Goal: Task Accomplishment & Management: Use online tool/utility

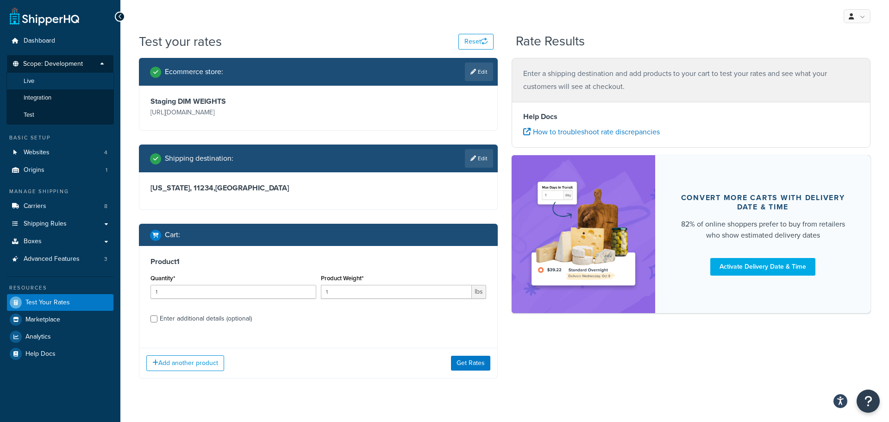
click at [55, 85] on li "Live" at bounding box center [59, 81] width 107 height 17
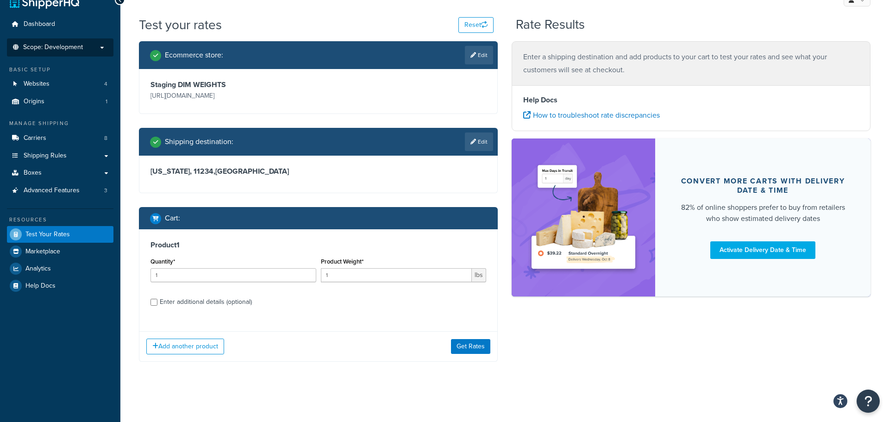
click at [89, 53] on li "Scope: Development" at bounding box center [60, 47] width 107 height 18
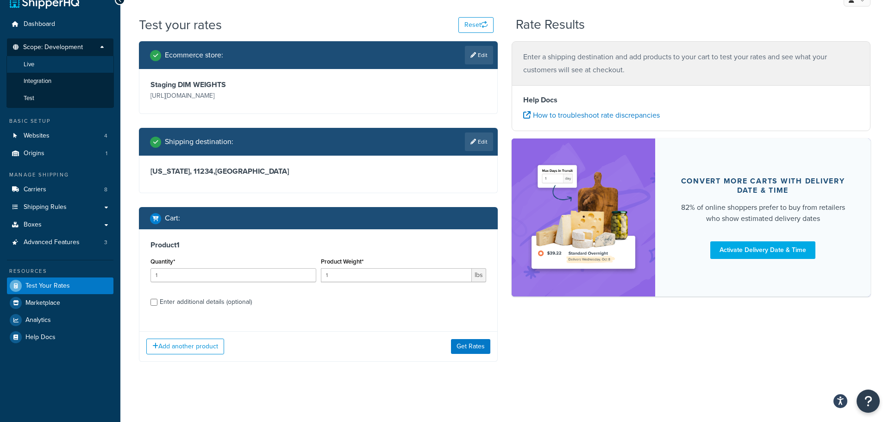
click at [62, 67] on li "Live" at bounding box center [59, 64] width 107 height 17
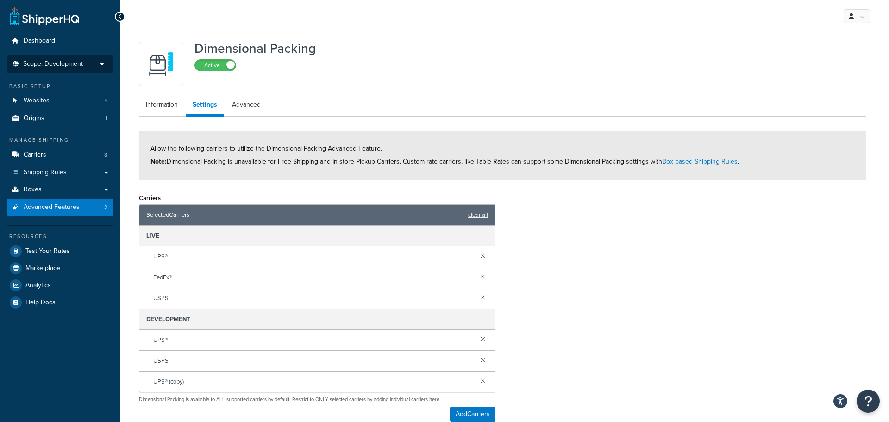
click at [59, 64] on span "Scope: Development" at bounding box center [53, 64] width 60 height 8
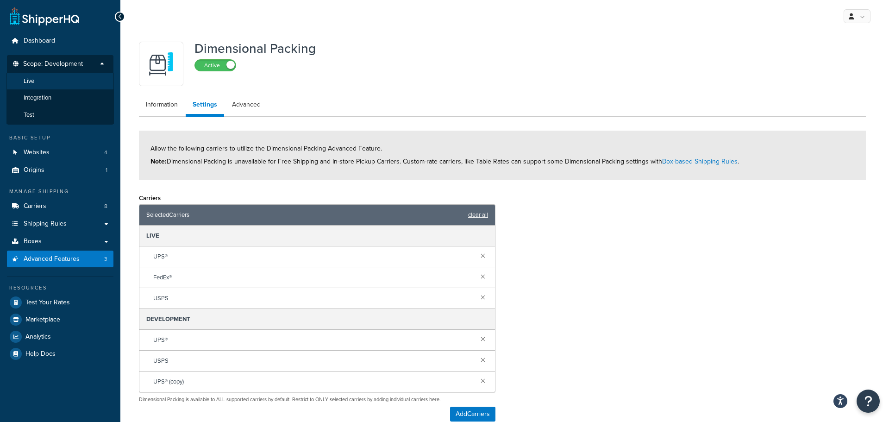
click at [53, 84] on li "Live" at bounding box center [59, 81] width 107 height 17
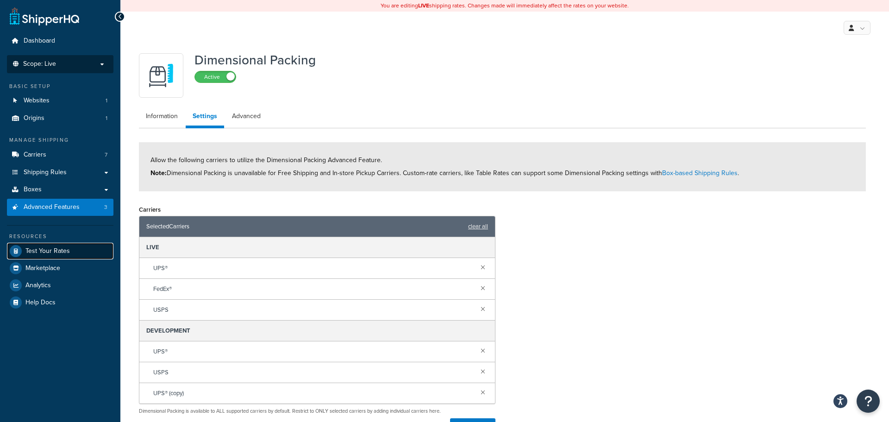
click at [58, 249] on span "Test Your Rates" at bounding box center [47, 251] width 44 height 8
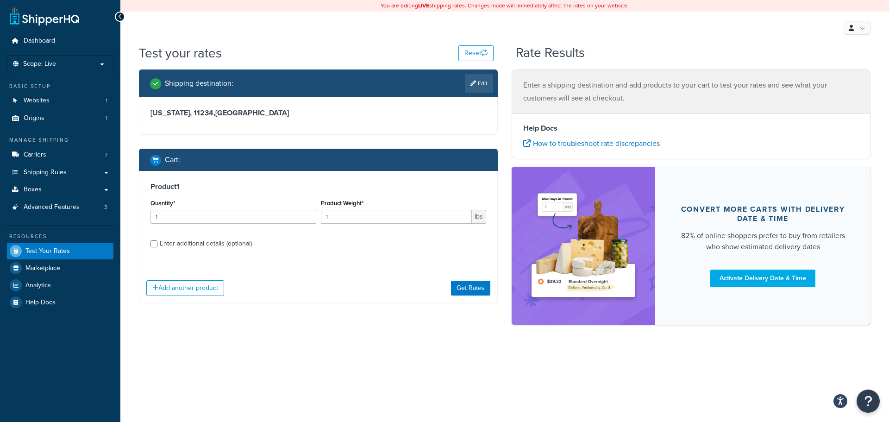
click at [197, 239] on div "Enter additional details (optional)" at bounding box center [206, 243] width 92 height 13
click at [157, 240] on input "Enter additional details (optional)" at bounding box center [153, 243] width 7 height 7
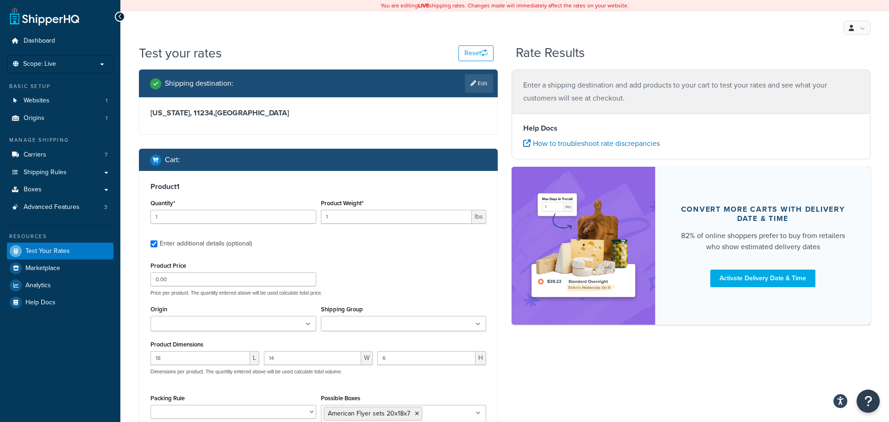
click at [197, 239] on div "Enter additional details (optional)" at bounding box center [206, 243] width 92 height 13
click at [157, 240] on input "Enter additional details (optional)" at bounding box center [153, 243] width 7 height 7
checkbox input "false"
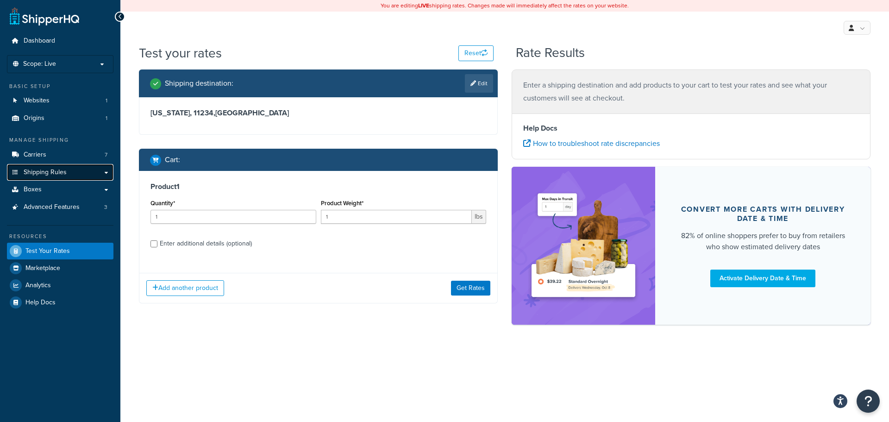
click at [48, 179] on link "Shipping Rules" at bounding box center [60, 172] width 107 height 17
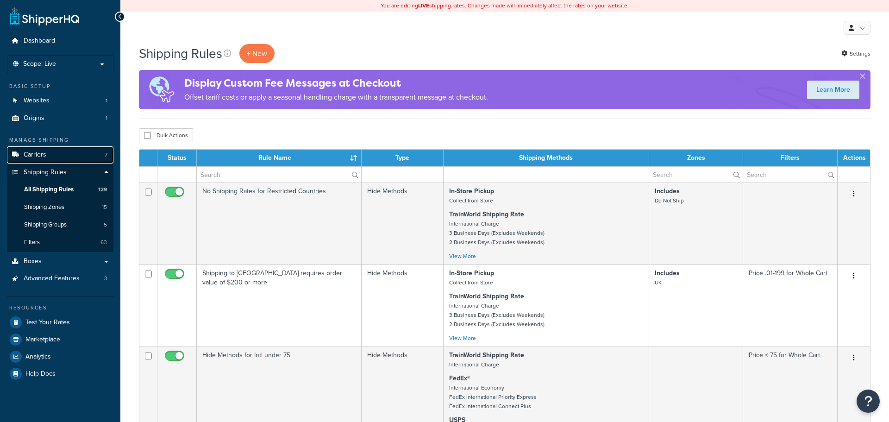
click at [40, 158] on span "Carriers" at bounding box center [35, 155] width 23 height 8
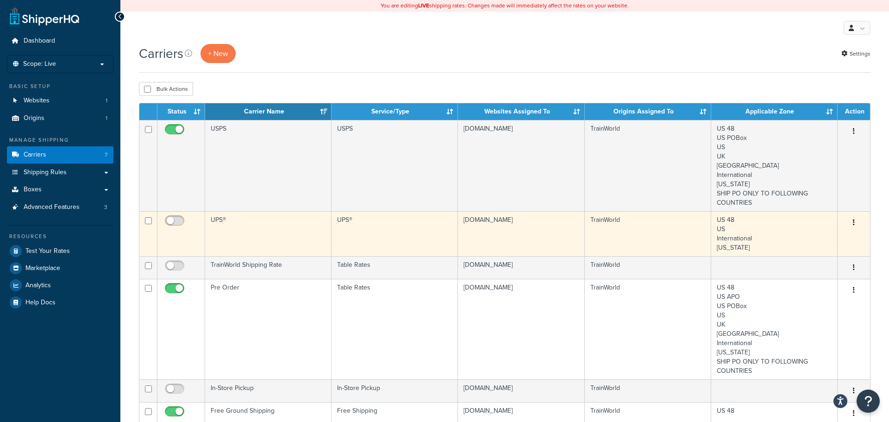
click at [173, 221] on input "checkbox" at bounding box center [175, 223] width 25 height 12
checkbox input "true"
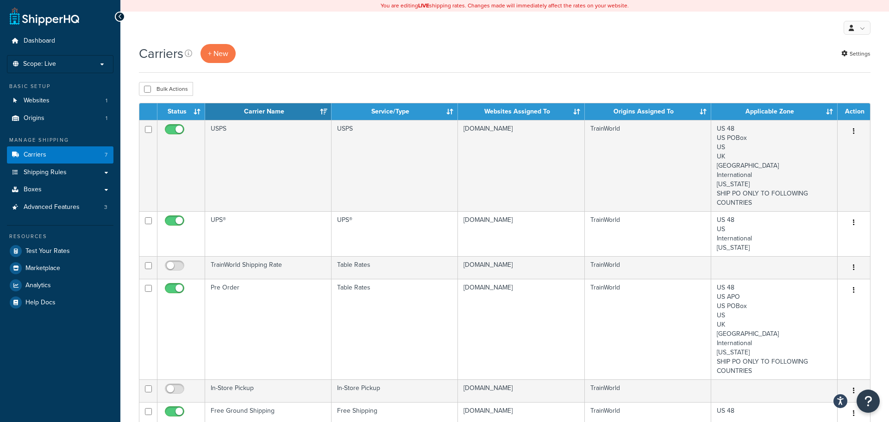
click at [519, 71] on div "Carriers + New Settings" at bounding box center [505, 58] width 732 height 29
click at [58, 256] on link "Test Your Rates" at bounding box center [60, 251] width 107 height 17
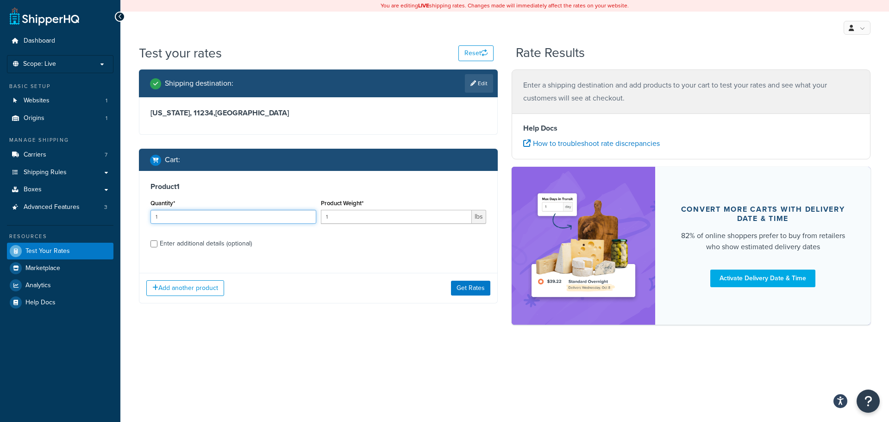
click at [276, 213] on input "1" at bounding box center [233, 217] width 166 height 14
type input "2"
click at [164, 243] on div "Enter additional details (optional)" at bounding box center [206, 243] width 92 height 13
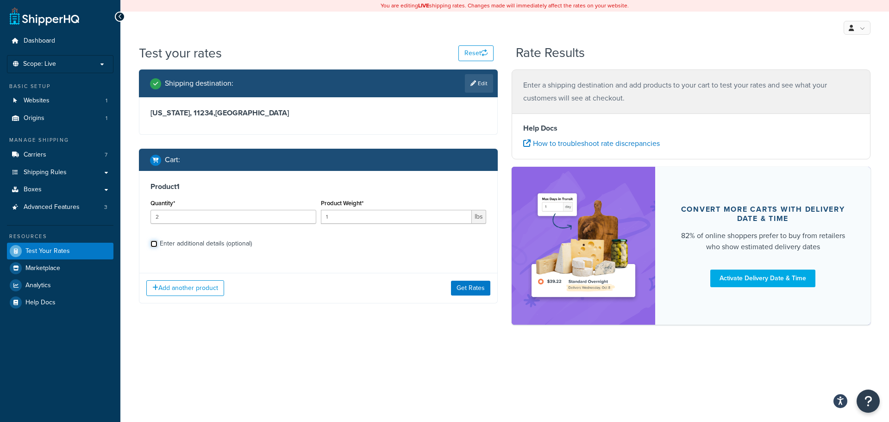
click at [157, 243] on input "Enter additional details (optional)" at bounding box center [153, 243] width 7 height 7
checkbox input "true"
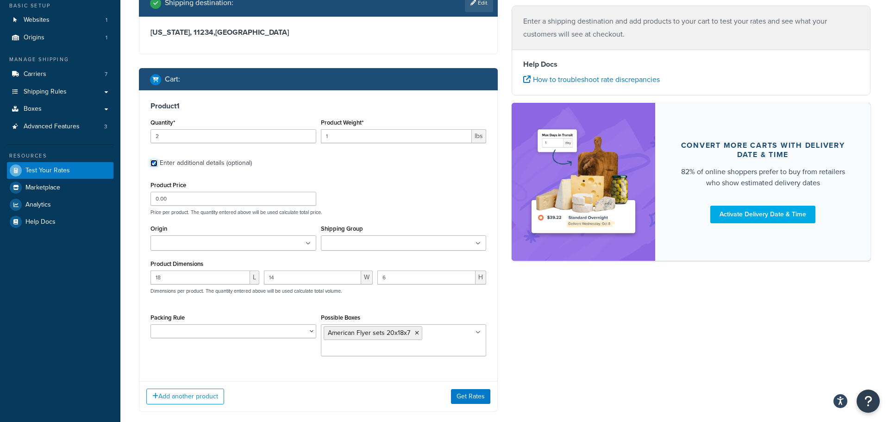
scroll to position [106, 0]
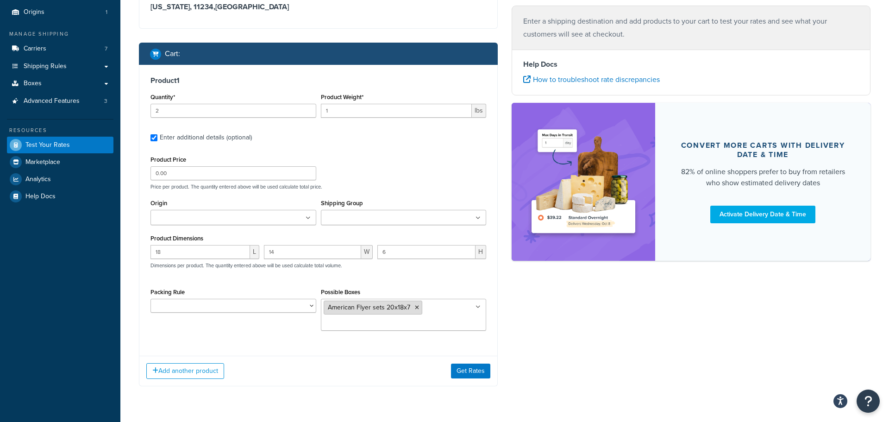
click at [416, 309] on icon at bounding box center [417, 308] width 4 height 6
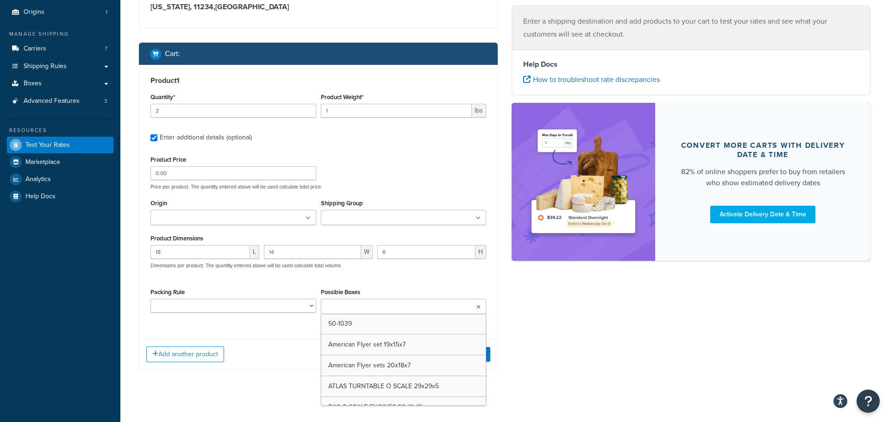
click at [263, 331] on div "Product 1 Quantity* 2 Product Weight* 1 lbs Enter additional details (optional)…" at bounding box center [318, 198] width 358 height 267
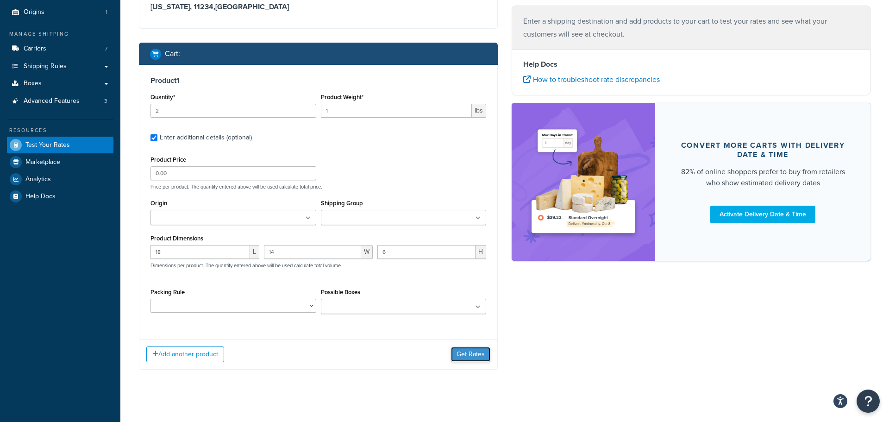
click at [467, 355] on button "Get Rates" at bounding box center [470, 354] width 39 height 15
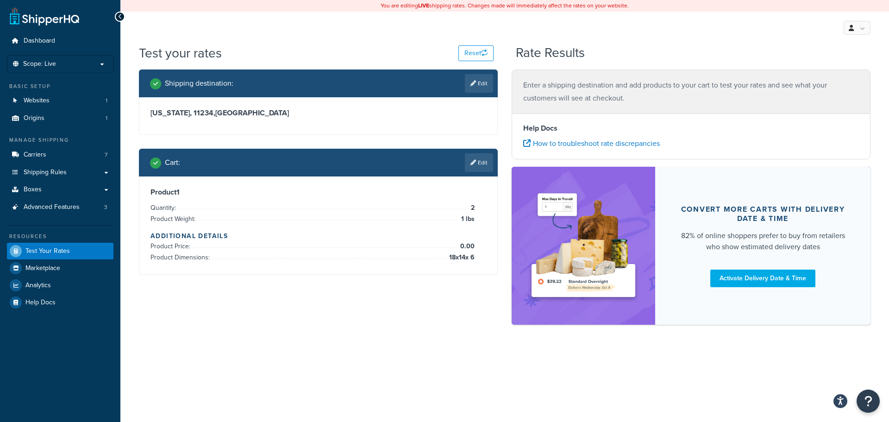
scroll to position [0, 0]
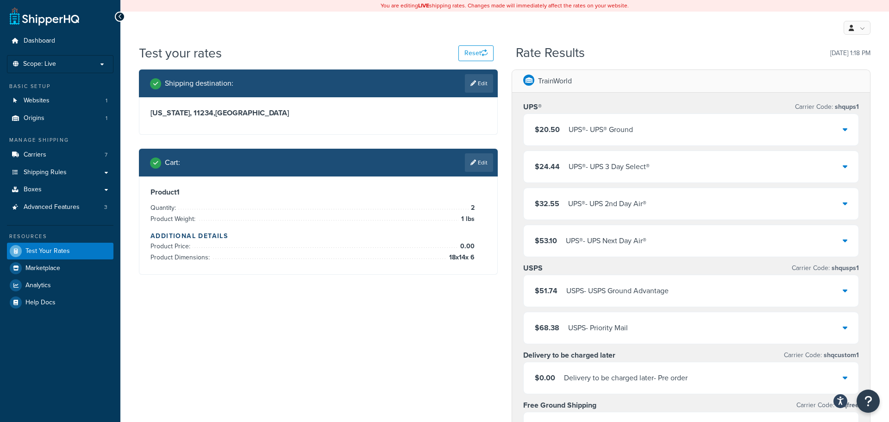
click at [651, 140] on div "$20.50 UPS® - UPS® Ground" at bounding box center [691, 129] width 335 height 31
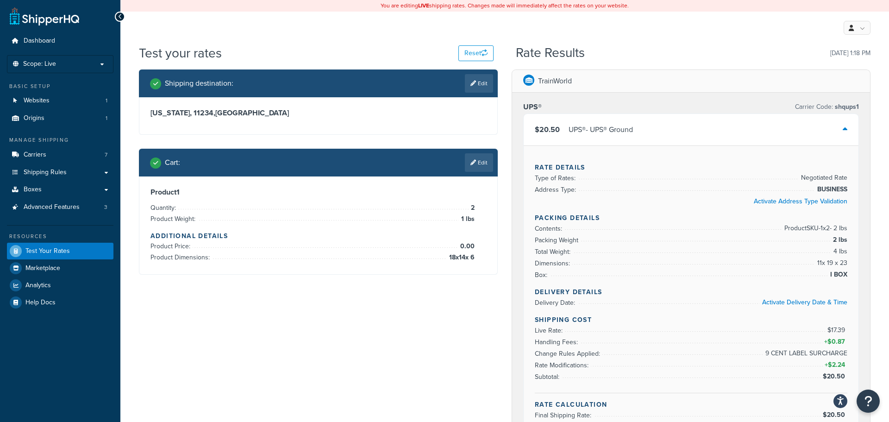
click at [651, 139] on div "$20.50 UPS® - UPS® Ground" at bounding box center [691, 129] width 335 height 31
